Goal: Navigation & Orientation: Find specific page/section

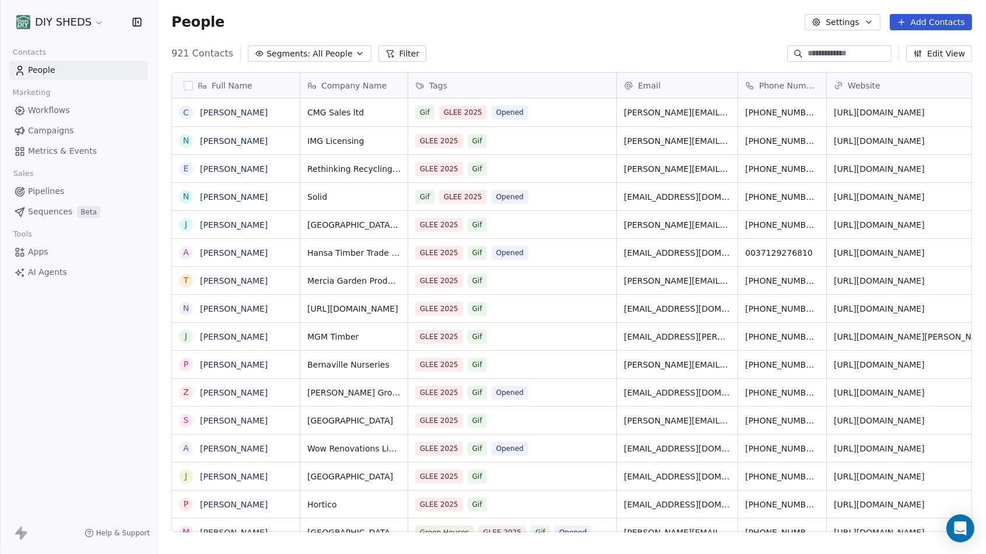
scroll to position [479, 818]
click at [36, 198] on link "Pipelines" at bounding box center [78, 191] width 138 height 19
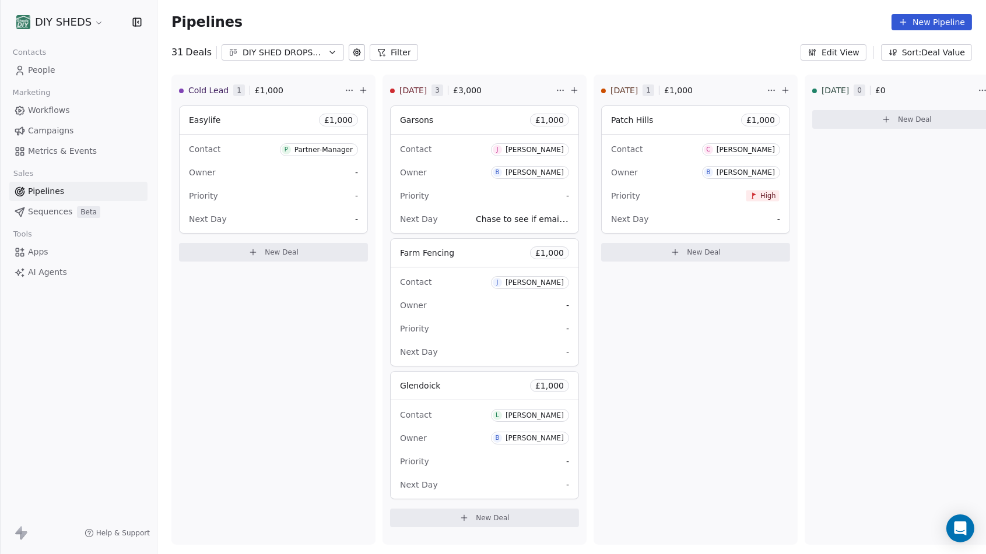
click at [36, 210] on span "Sequences" at bounding box center [50, 212] width 44 height 12
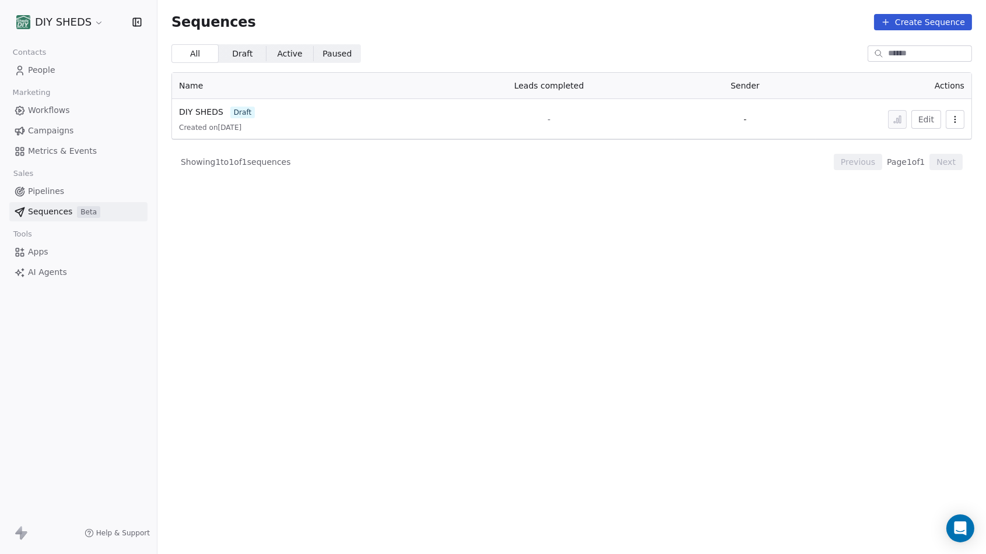
click at [37, 72] on span "People" at bounding box center [41, 70] width 27 height 12
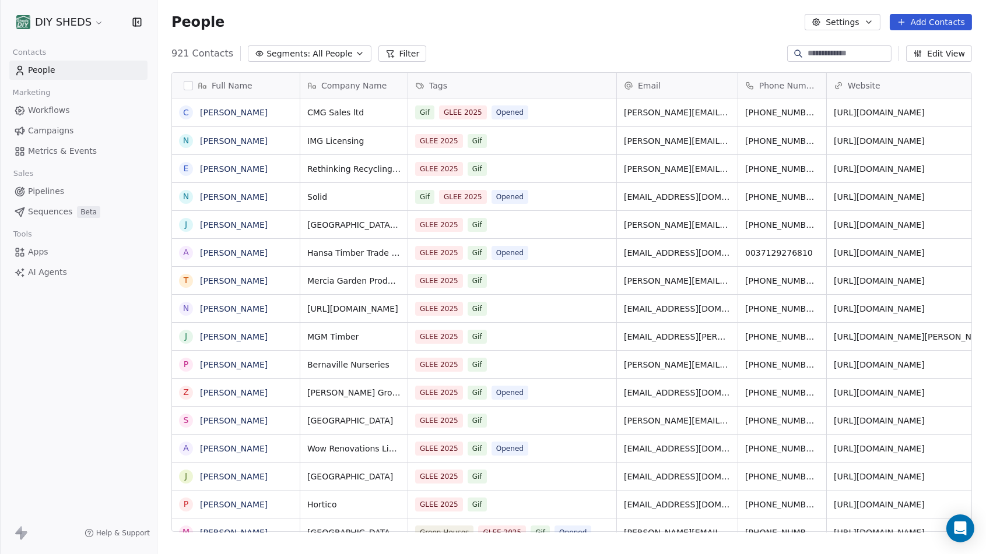
scroll to position [479, 818]
